Goal: Information Seeking & Learning: Learn about a topic

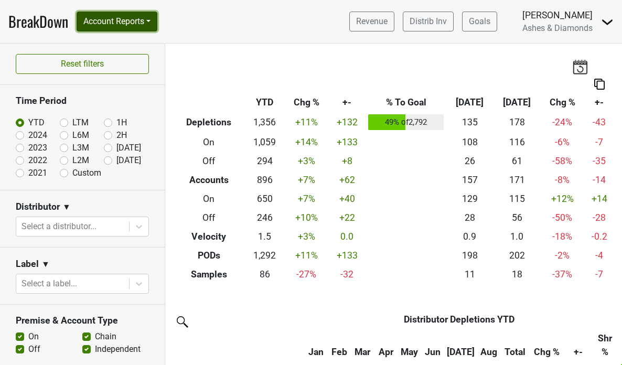
click at [136, 26] on button "Account Reports" at bounding box center [117, 22] width 81 height 20
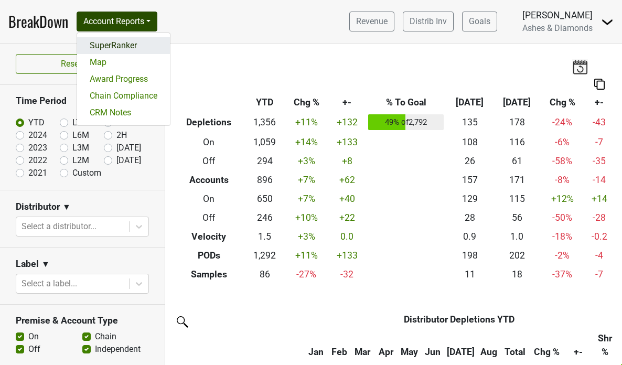
click at [132, 48] on link "SuperRanker" at bounding box center [123, 45] width 93 height 17
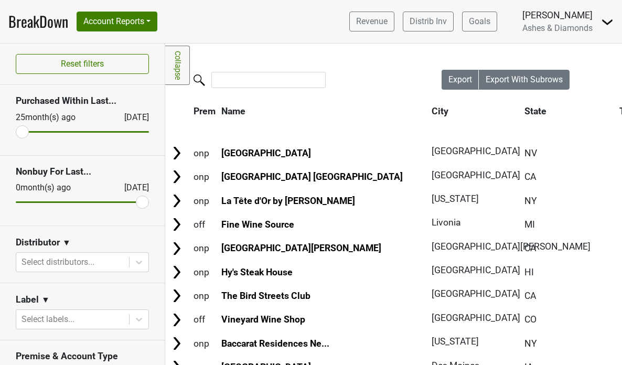
scroll to position [74, 0]
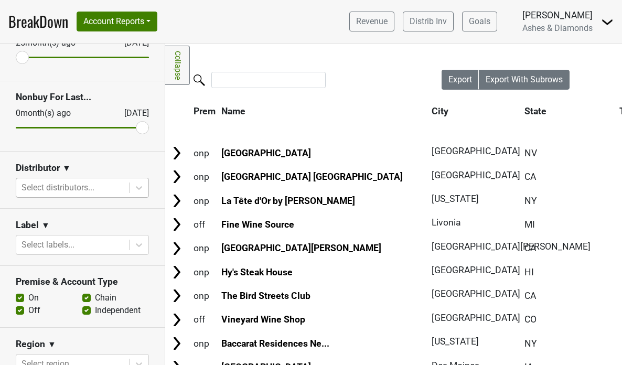
click at [73, 186] on div at bounding box center [72, 187] width 102 height 15
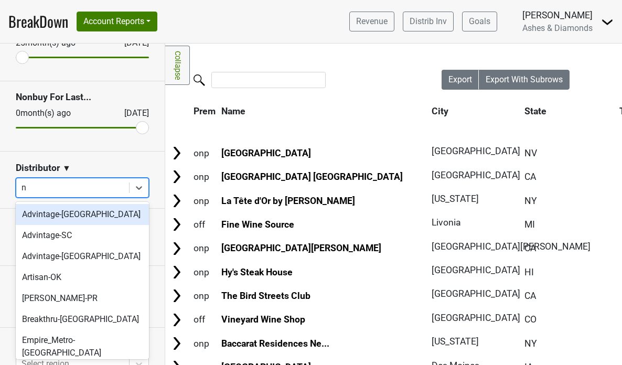
type input "ny"
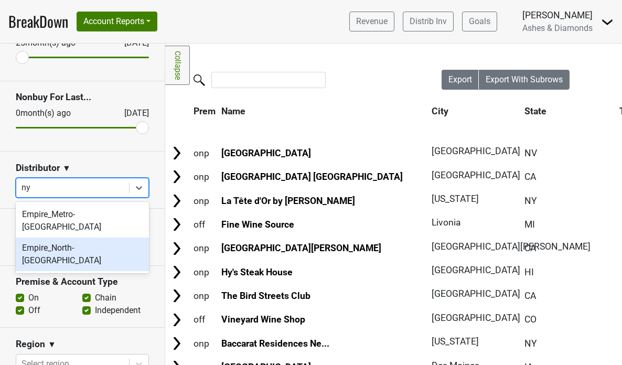
click at [70, 238] on div "Empire_North-[GEOGRAPHIC_DATA]" at bounding box center [82, 255] width 133 height 34
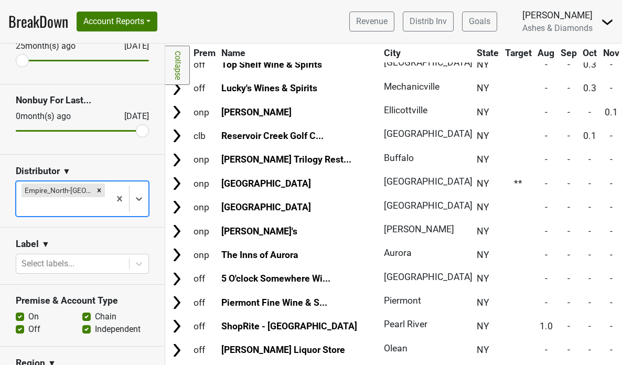
scroll to position [744, 0]
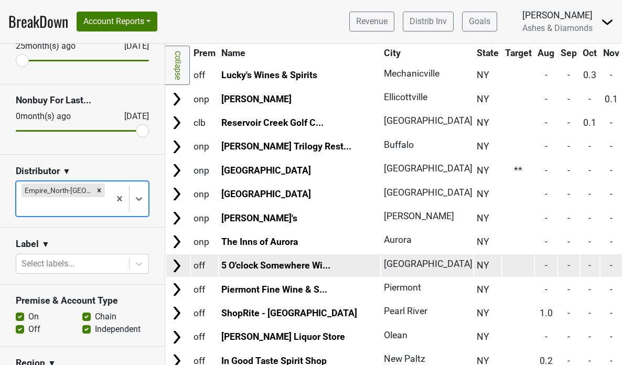
click at [179, 265] on img at bounding box center [177, 266] width 16 height 16
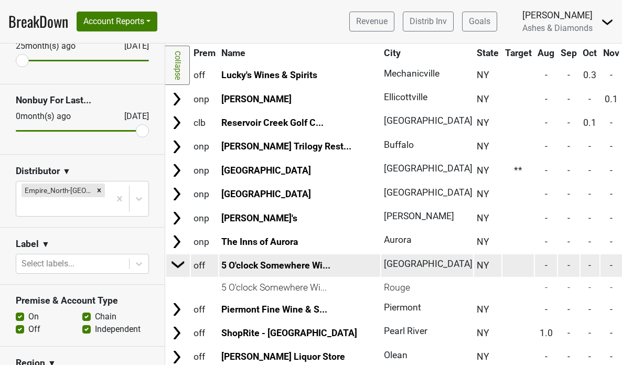
click at [180, 266] on img at bounding box center [178, 264] width 16 height 16
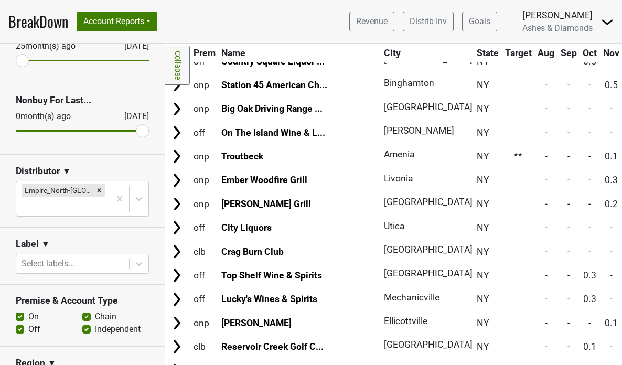
scroll to position [519, 0]
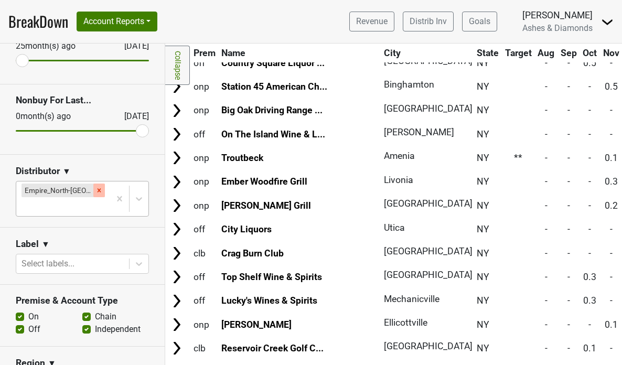
click at [95, 193] on icon "Remove Empire_North-NY" at bounding box center [98, 190] width 7 height 7
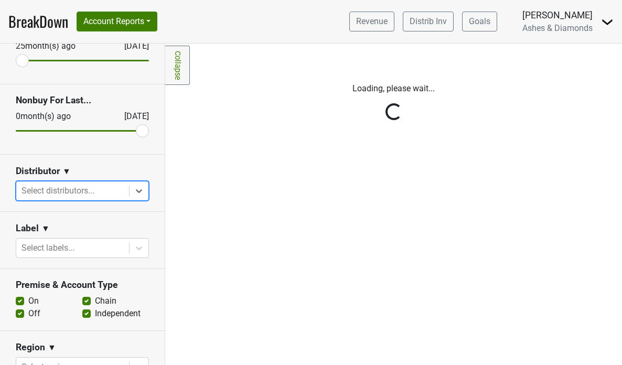
click at [100, 189] on div "Reset filters Purchased Within Last... [DATE] [DATE] Nonbuy For Last... [DATE] …" at bounding box center [82, 204] width 165 height 321
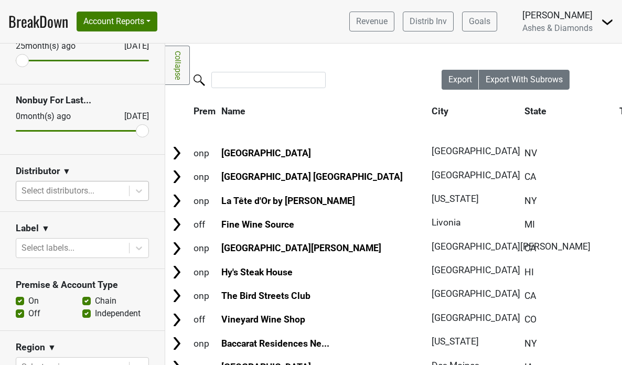
click at [79, 190] on div at bounding box center [72, 191] width 102 height 15
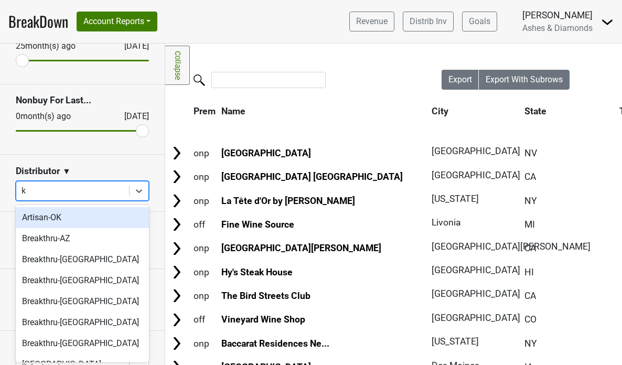
type input "ky"
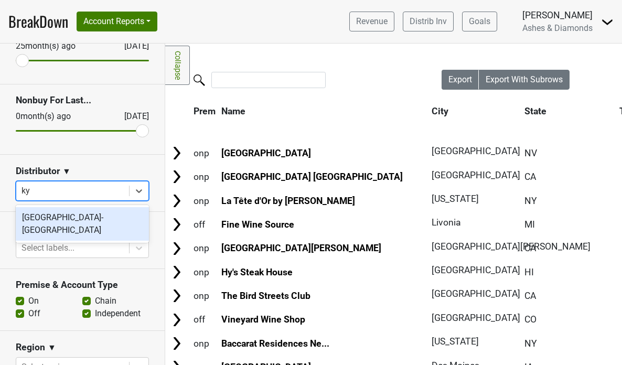
click at [76, 216] on div "[GEOGRAPHIC_DATA]-[GEOGRAPHIC_DATA]" at bounding box center [82, 224] width 133 height 34
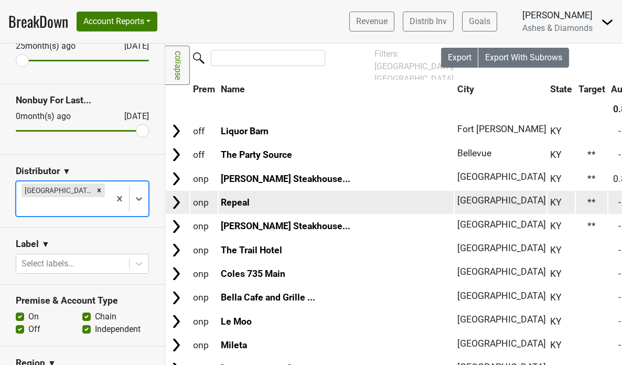
scroll to position [0, 1]
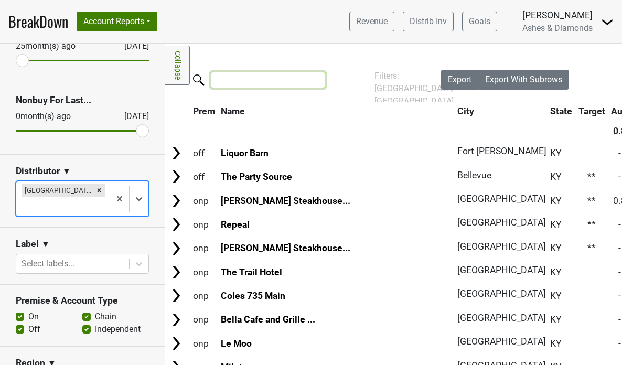
click at [264, 81] on input "search" at bounding box center [268, 80] width 114 height 16
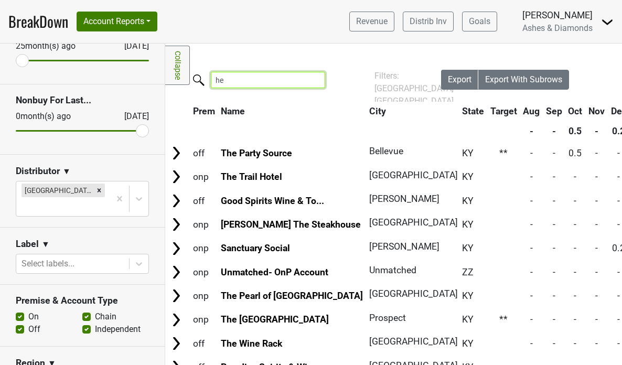
type input "h"
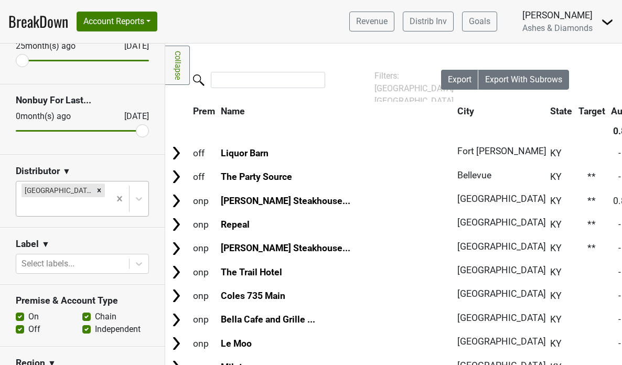
scroll to position [0, 0]
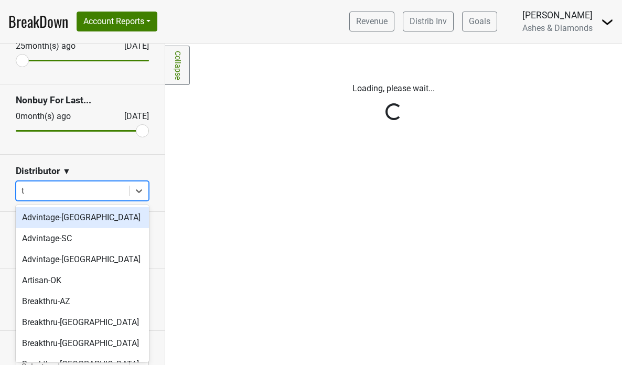
type input "tn"
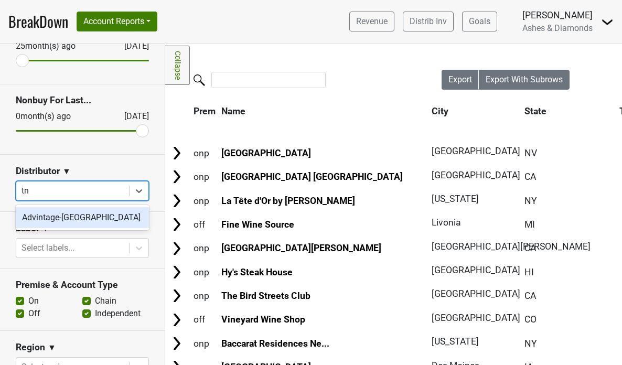
click at [73, 220] on div "Advintage-[GEOGRAPHIC_DATA]" at bounding box center [82, 217] width 133 height 21
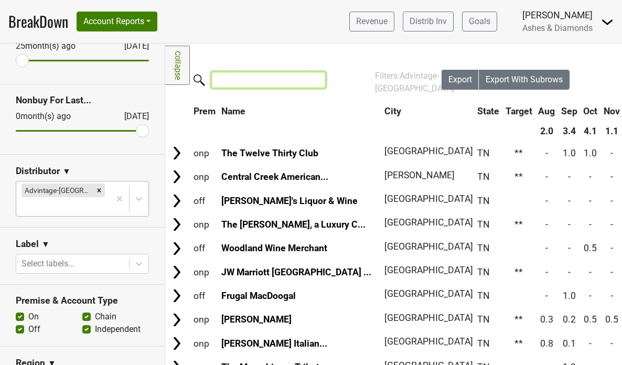
click at [275, 82] on input "search" at bounding box center [268, 80] width 114 height 16
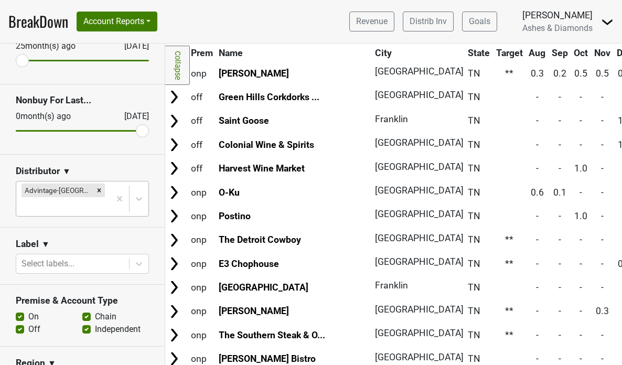
scroll to position [198, 3]
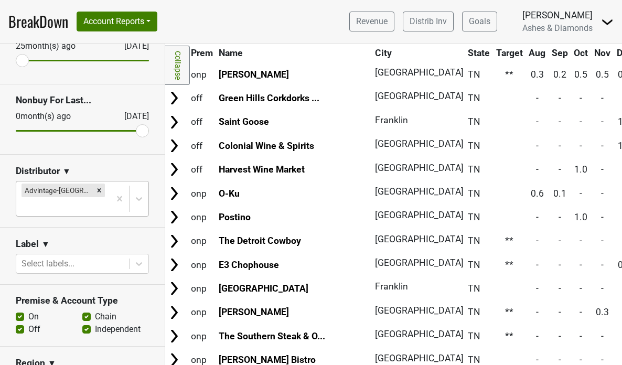
type input "[PERSON_NAME]"
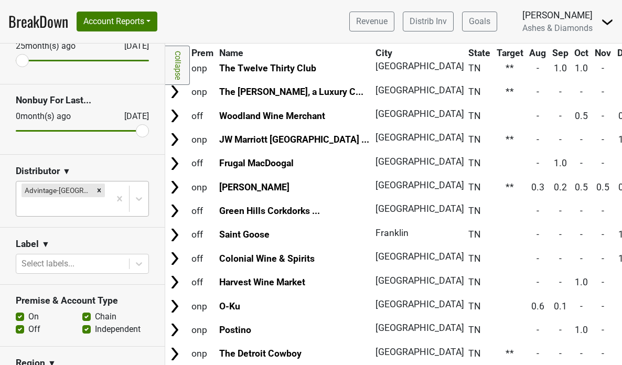
scroll to position [0, 2]
